Goal: Transaction & Acquisition: Purchase product/service

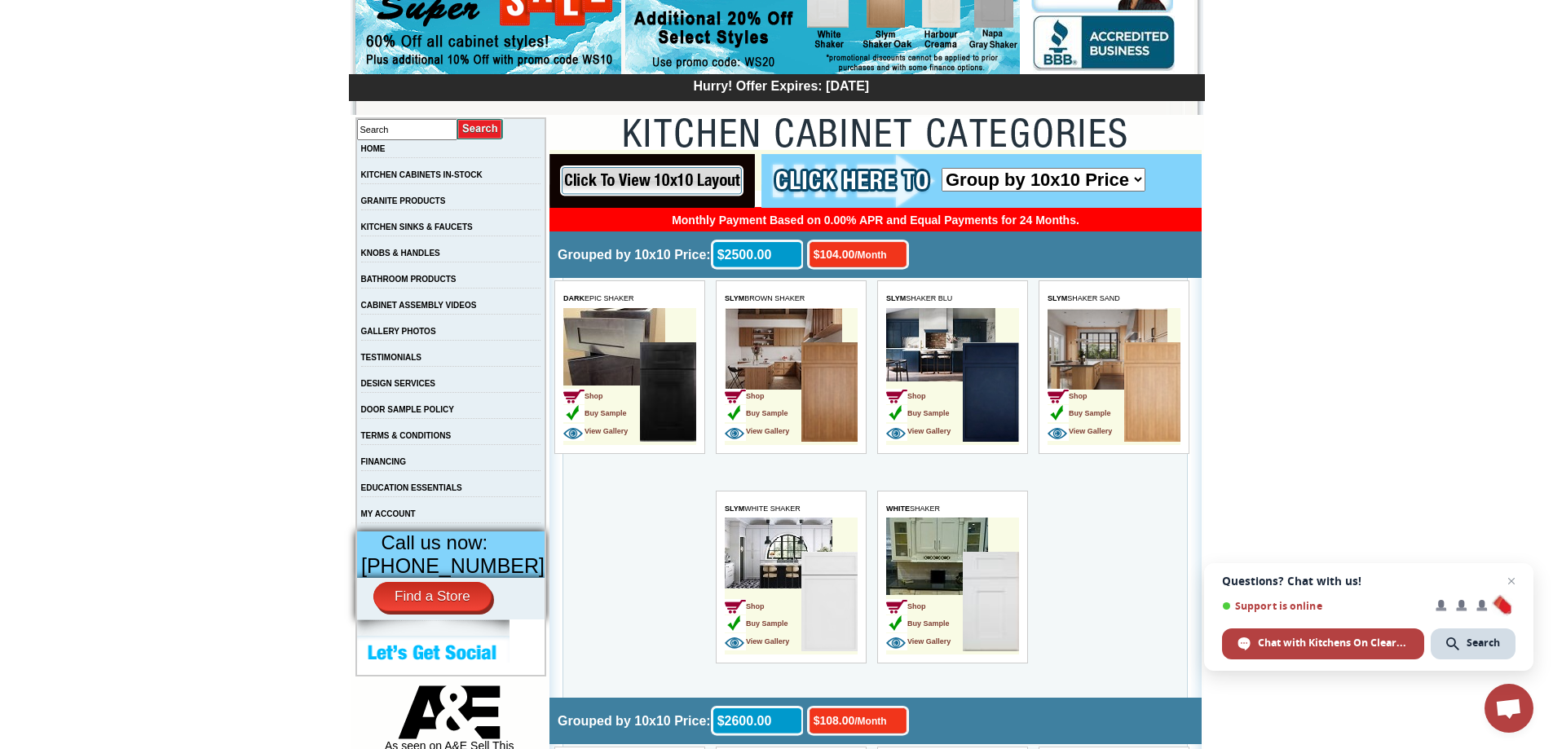
scroll to position [163, 0]
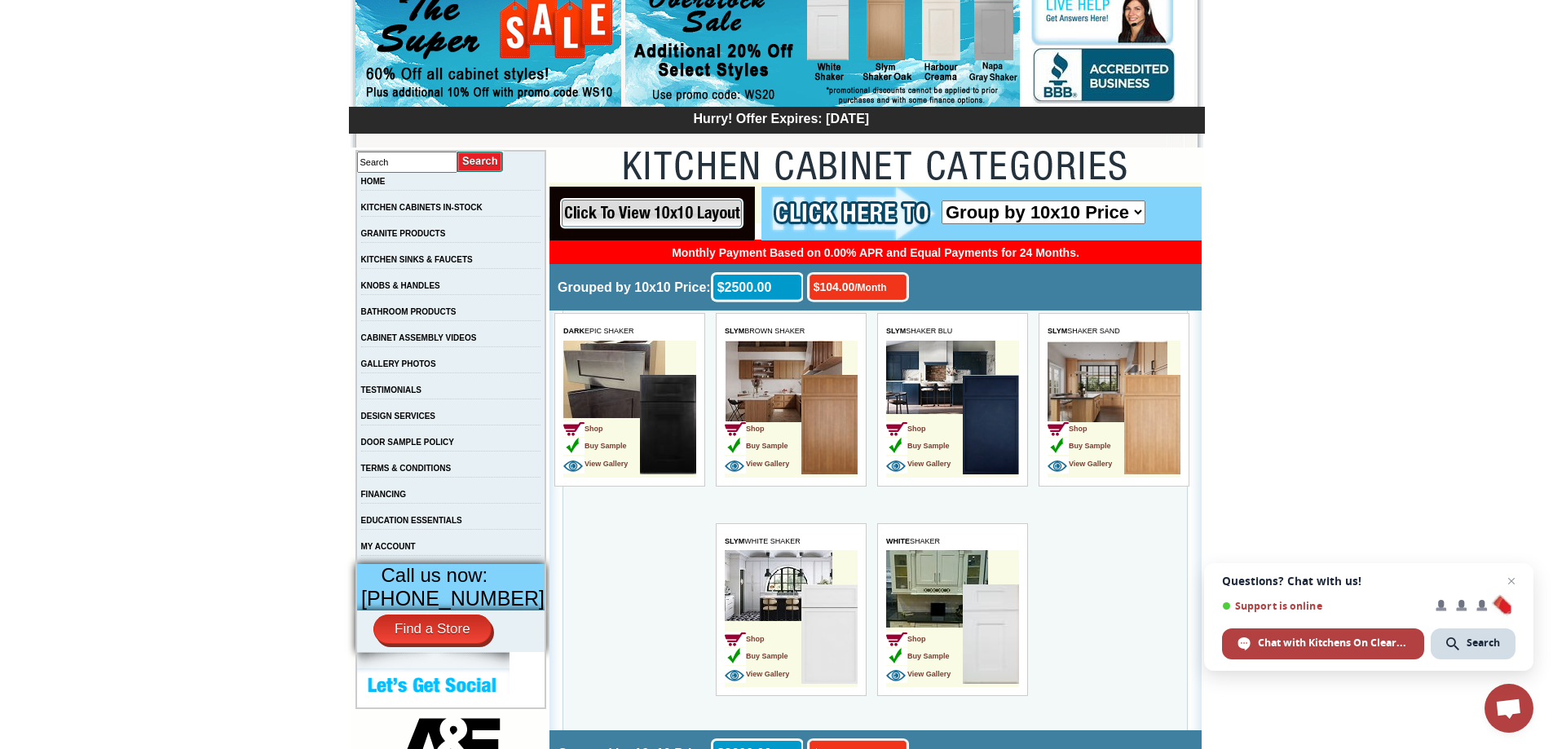
click at [764, 369] on td "Shop Buy Sample View Gallery" at bounding box center [791, 409] width 133 height 137
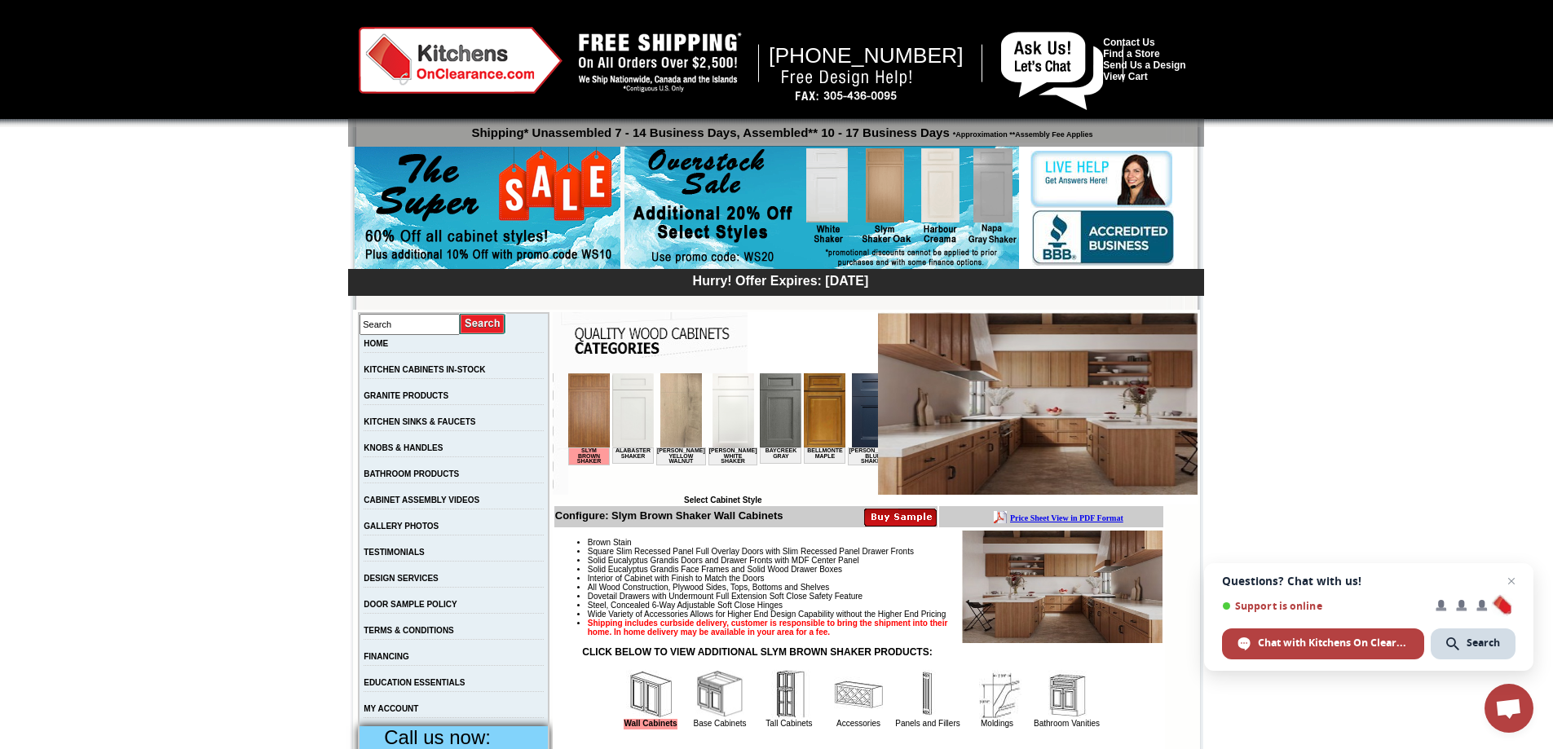
scroll to position [245, 0]
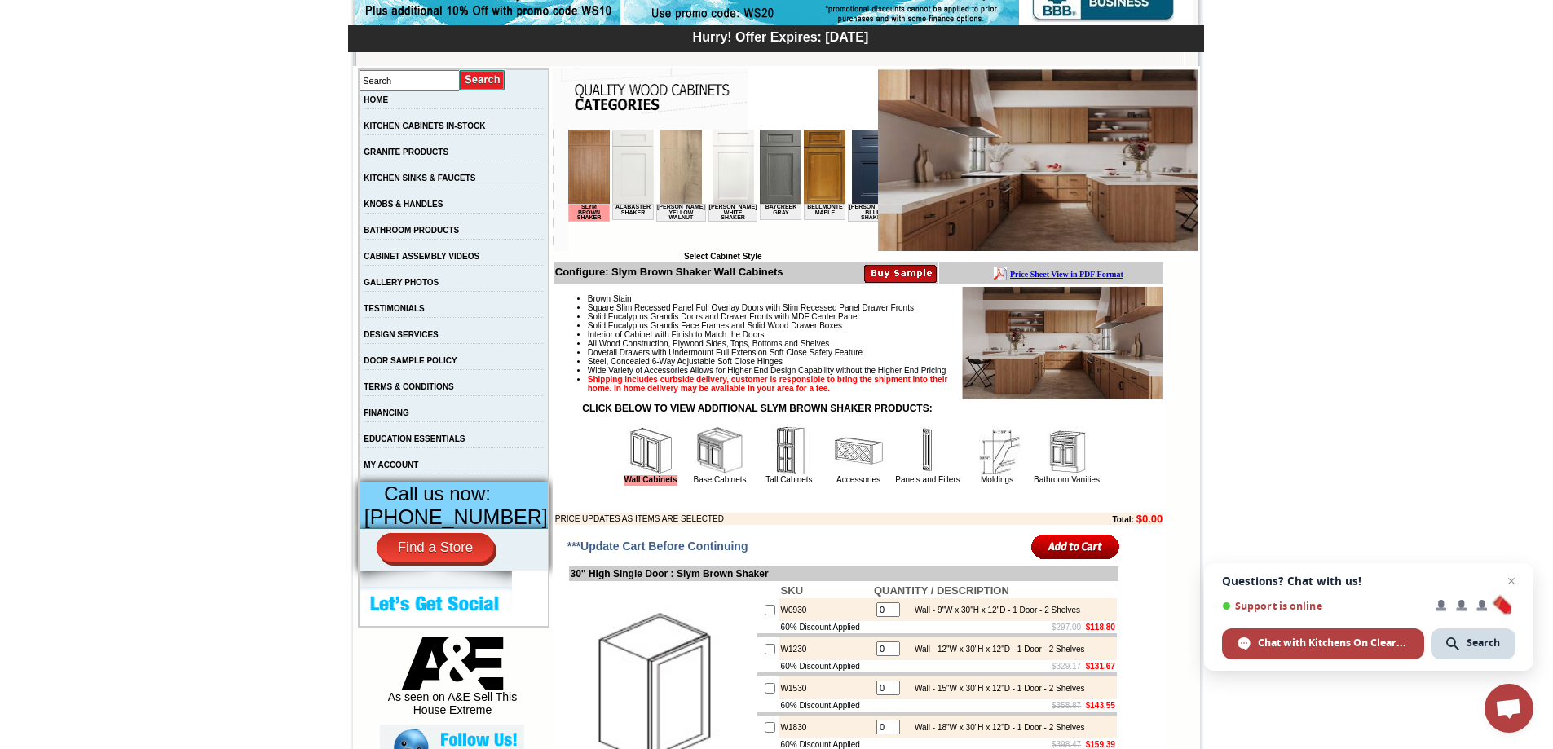
click at [1058, 342] on img at bounding box center [1062, 342] width 201 height 113
click at [1058, 335] on img at bounding box center [1062, 342] width 201 height 113
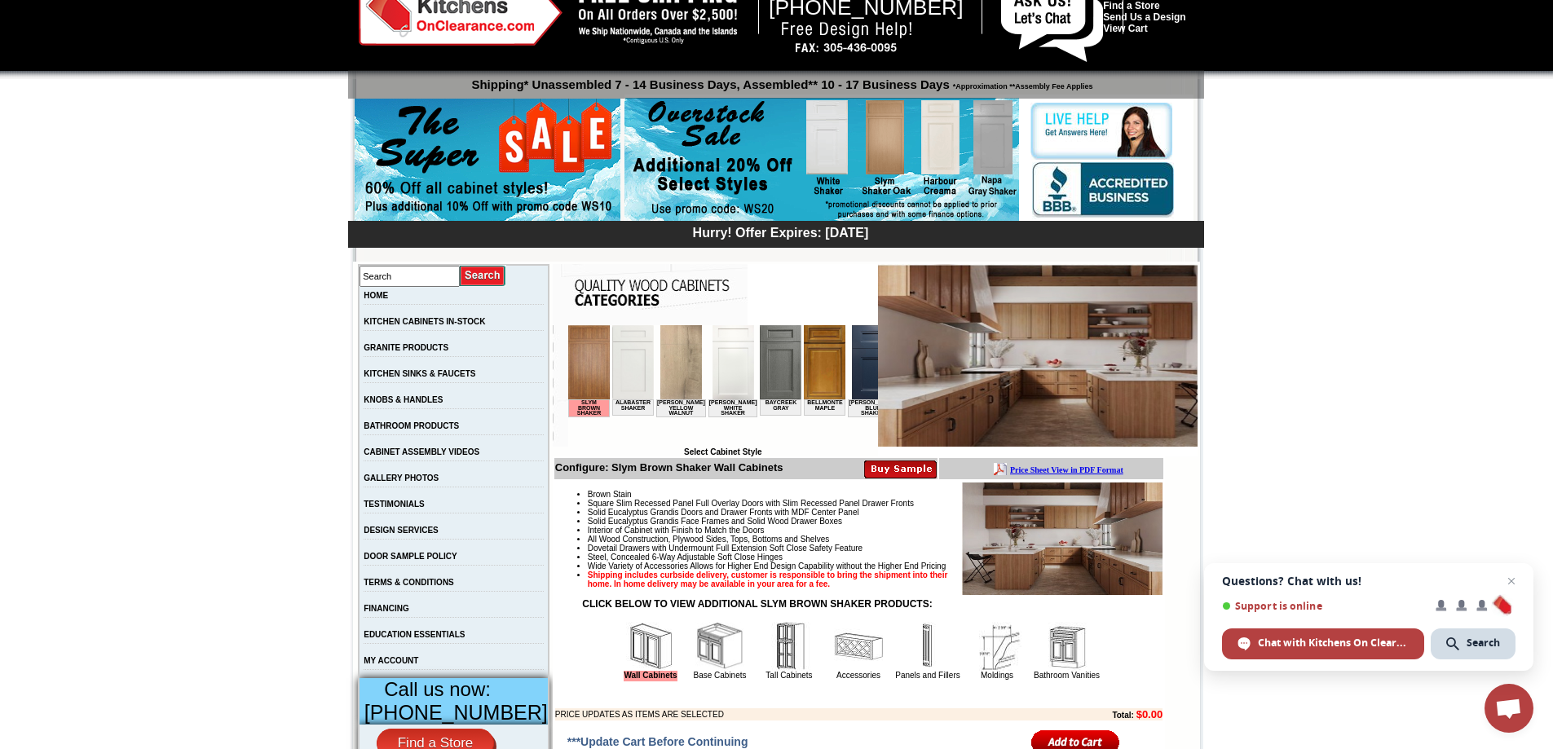
scroll to position [0, 0]
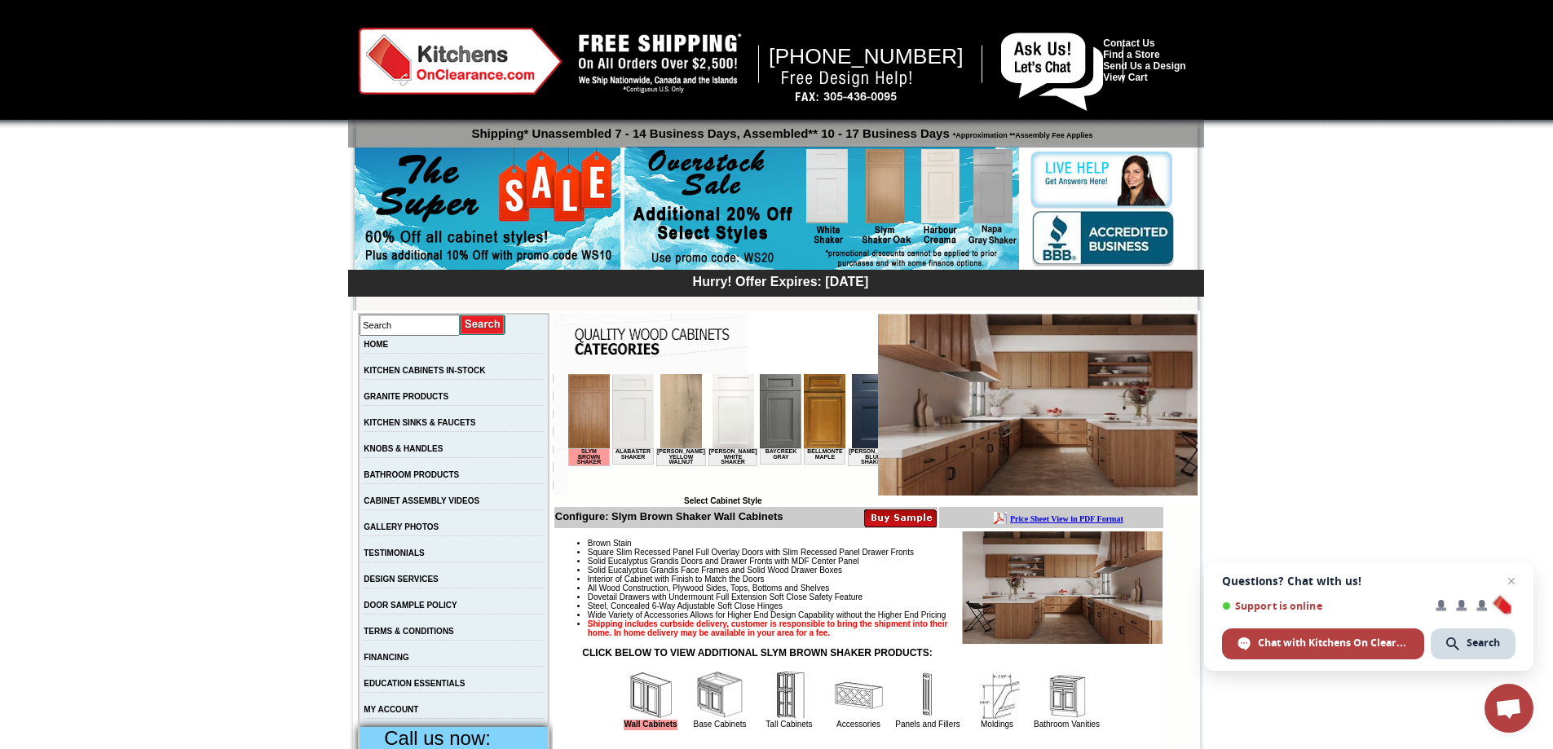
click at [1032, 349] on img at bounding box center [1038, 404] width 320 height 183
